Goal: Transaction & Acquisition: Subscribe to service/newsletter

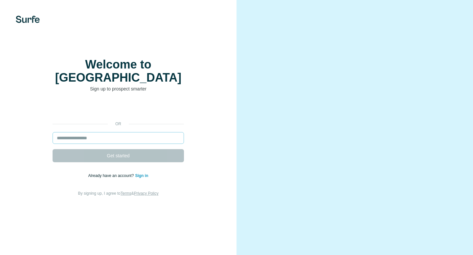
type input "**********"
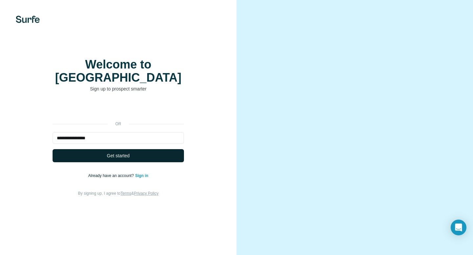
click at [131, 150] on button "Get started" at bounding box center [118, 155] width 131 height 13
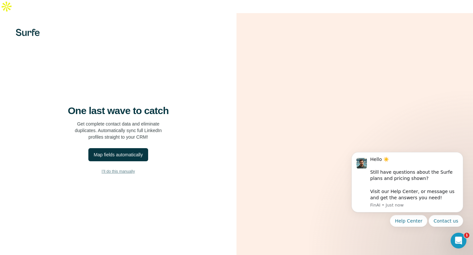
click at [117, 169] on span "I’ll do this manually" at bounding box center [117, 172] width 33 height 6
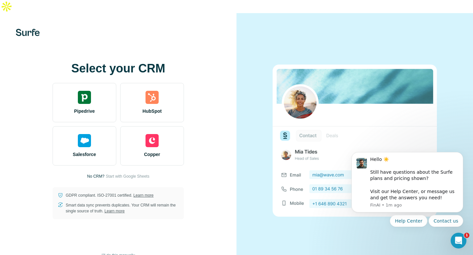
click at [105, 253] on span "I’ll do this manually" at bounding box center [117, 256] width 33 height 6
